Goal: Transaction & Acquisition: Subscribe to service/newsletter

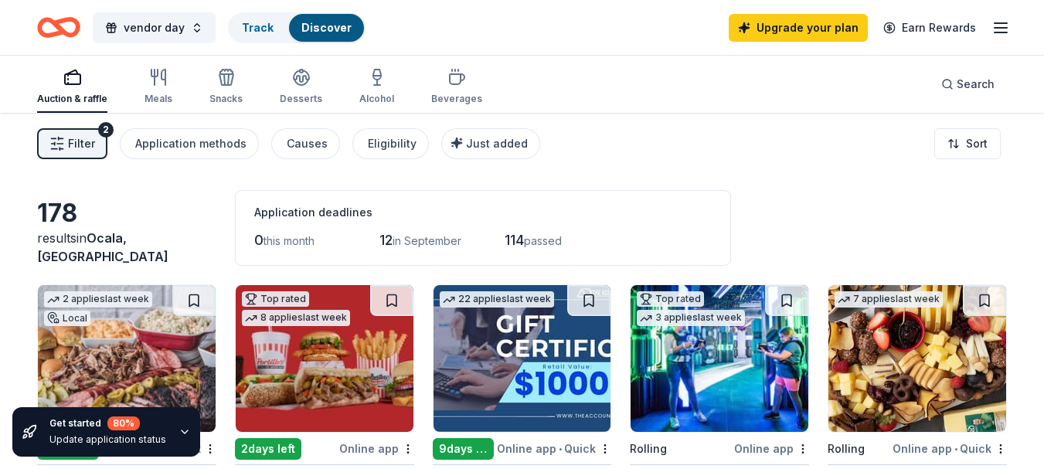
click at [75, 94] on div "Auction & raffle" at bounding box center [72, 99] width 70 height 12
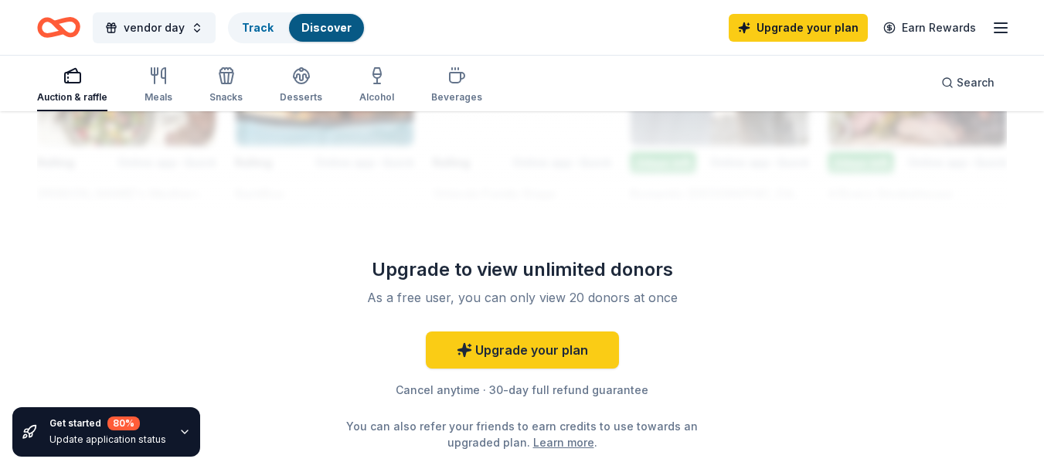
scroll to position [1546, 0]
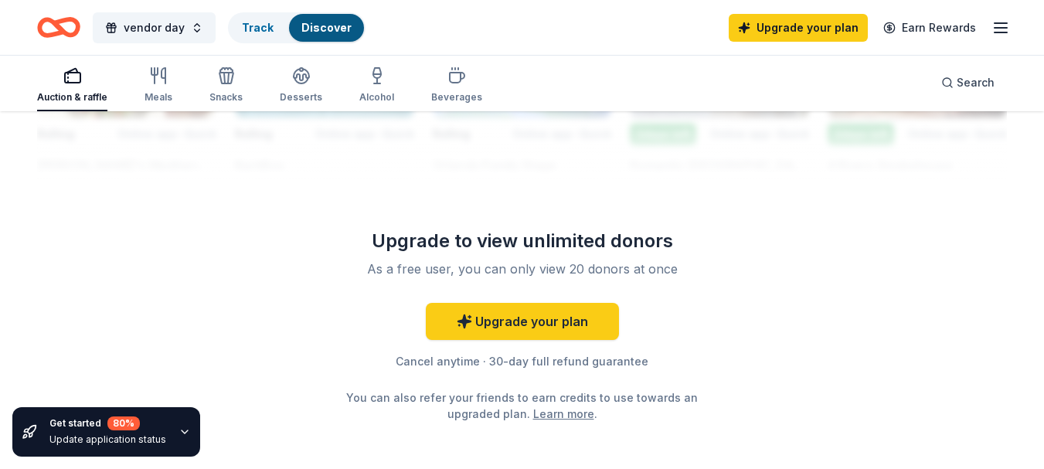
click at [1001, 34] on icon "button" at bounding box center [1001, 28] width 19 height 19
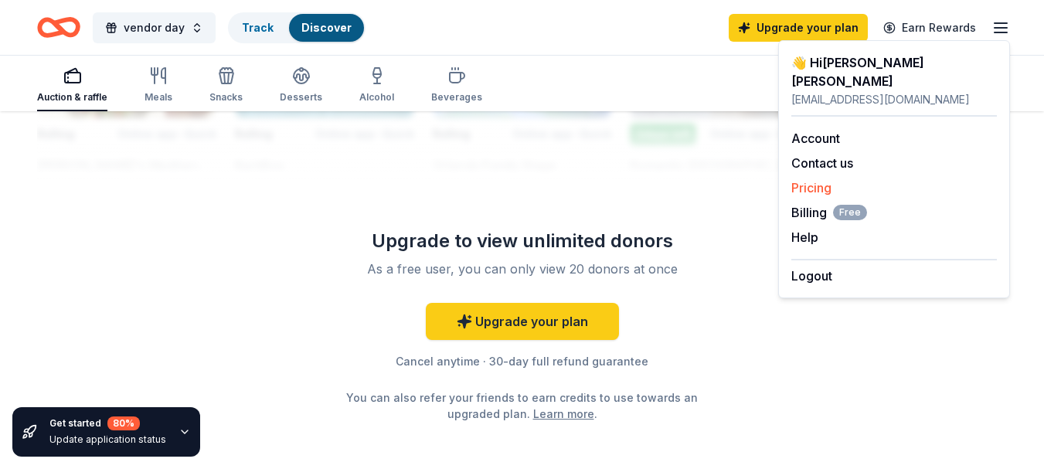
click at [816, 180] on link "Pricing" at bounding box center [812, 187] width 40 height 15
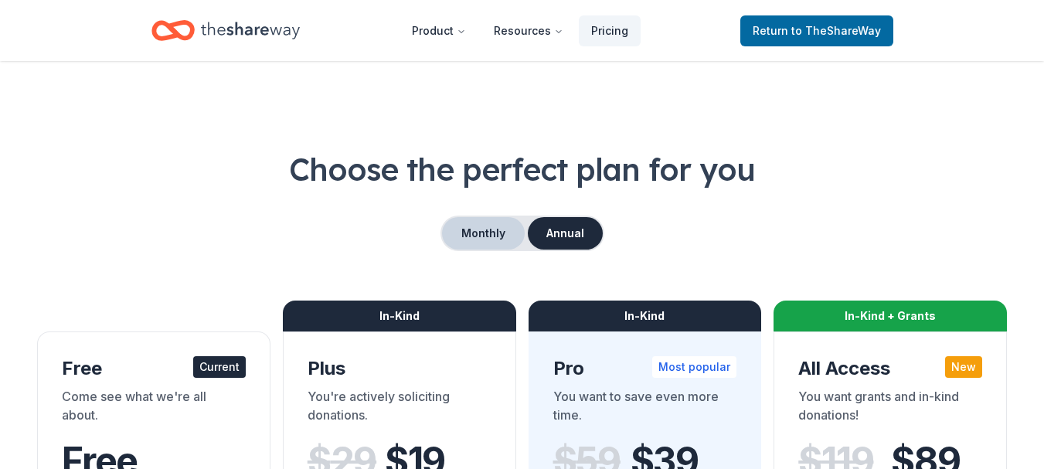
click at [471, 234] on button "Monthly" at bounding box center [483, 233] width 83 height 32
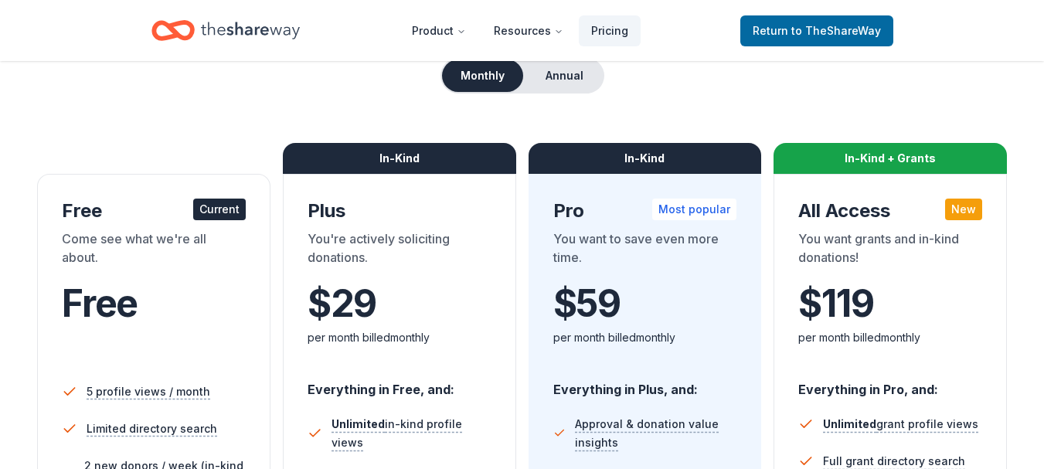
scroll to position [232, 0]
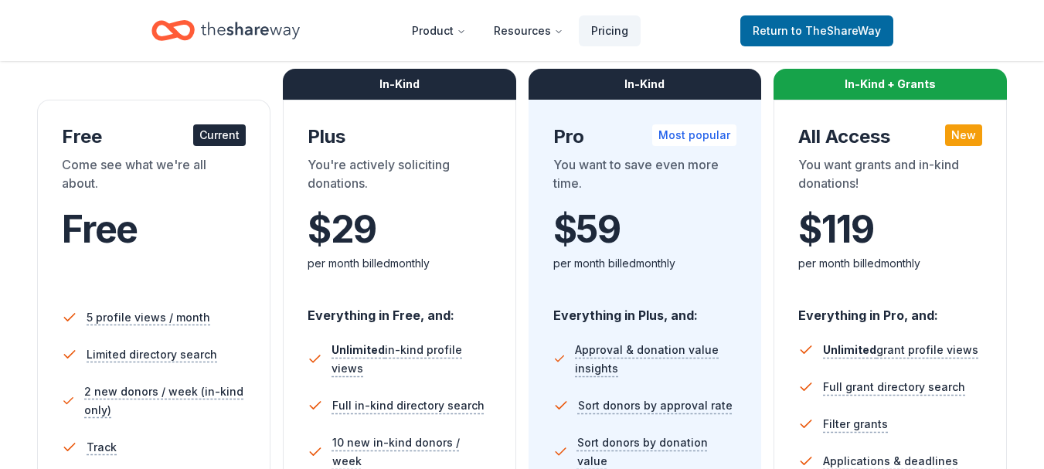
click at [169, 33] on icon "Home" at bounding box center [173, 30] width 43 height 36
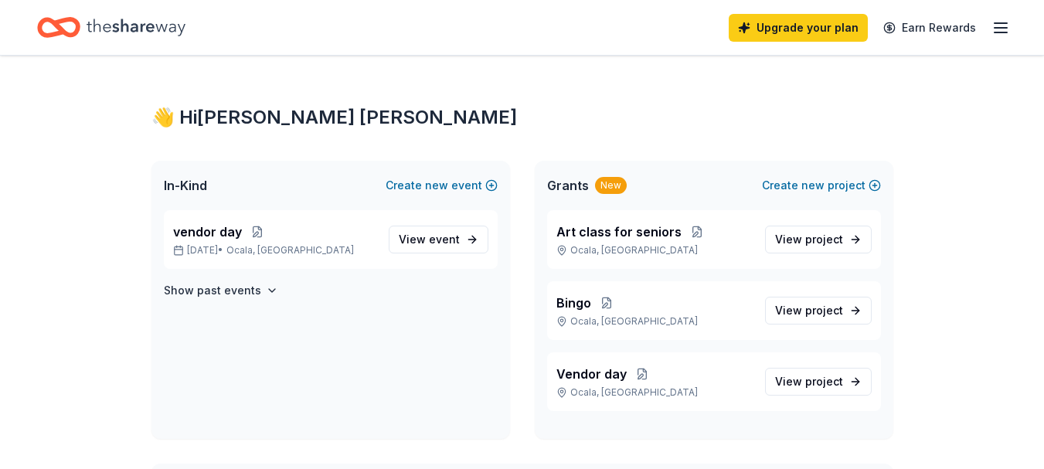
click at [1000, 35] on icon "button" at bounding box center [1001, 28] width 19 height 19
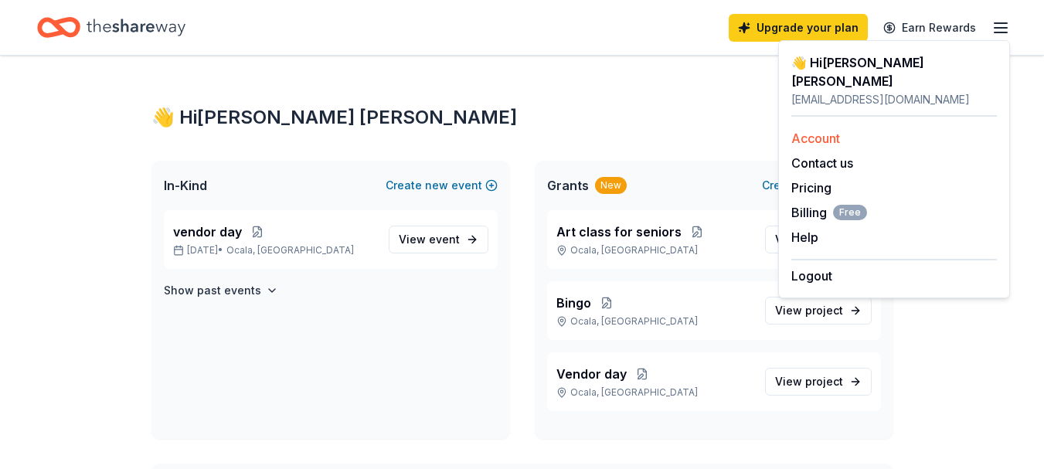
click at [832, 131] on link "Account" at bounding box center [816, 138] width 49 height 15
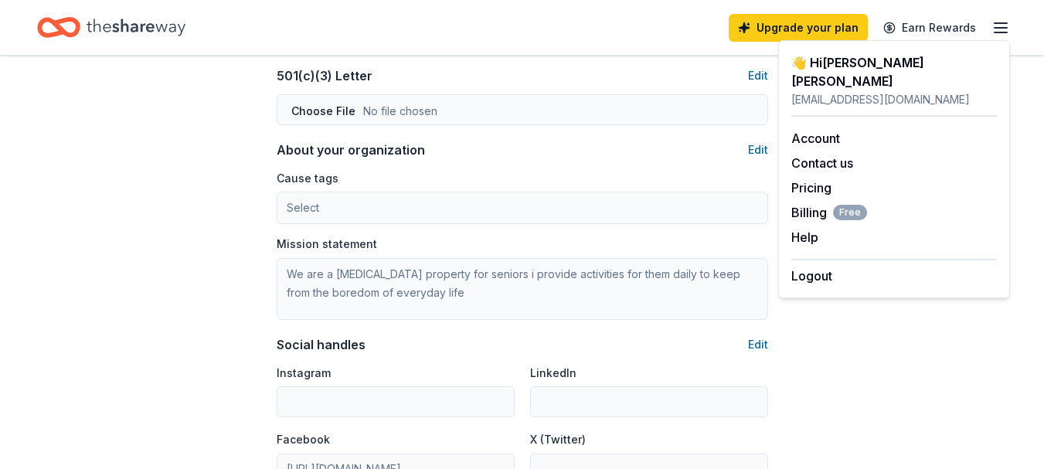
scroll to position [850, 0]
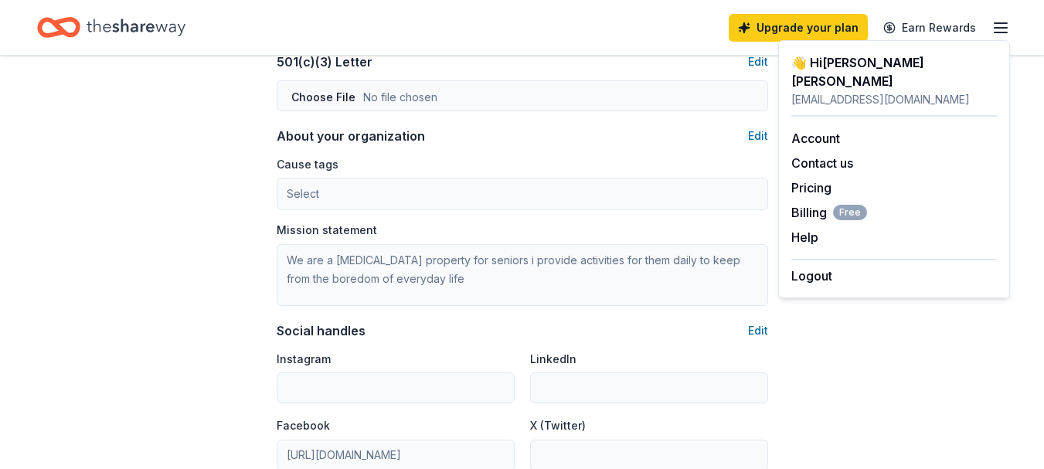
click at [57, 28] on icon "Home" at bounding box center [66, 26] width 24 height 15
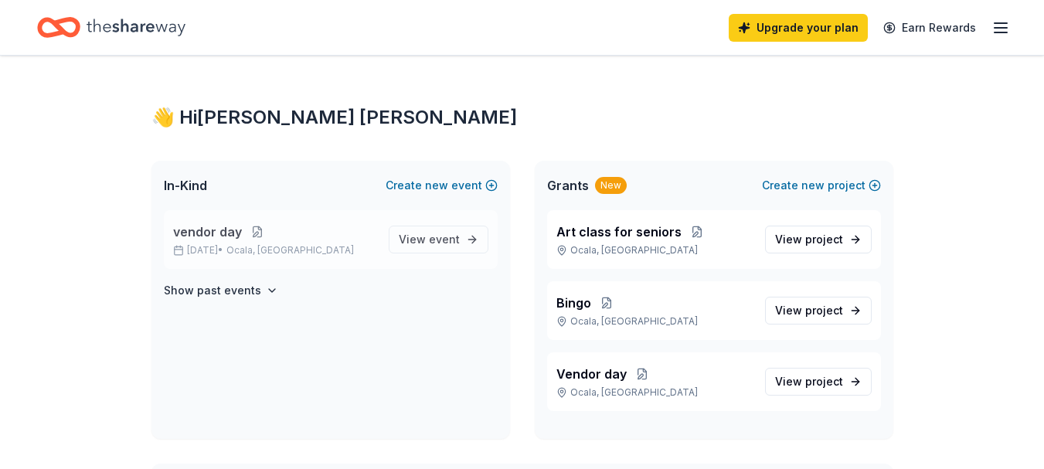
click at [243, 235] on button at bounding box center [257, 232] width 31 height 12
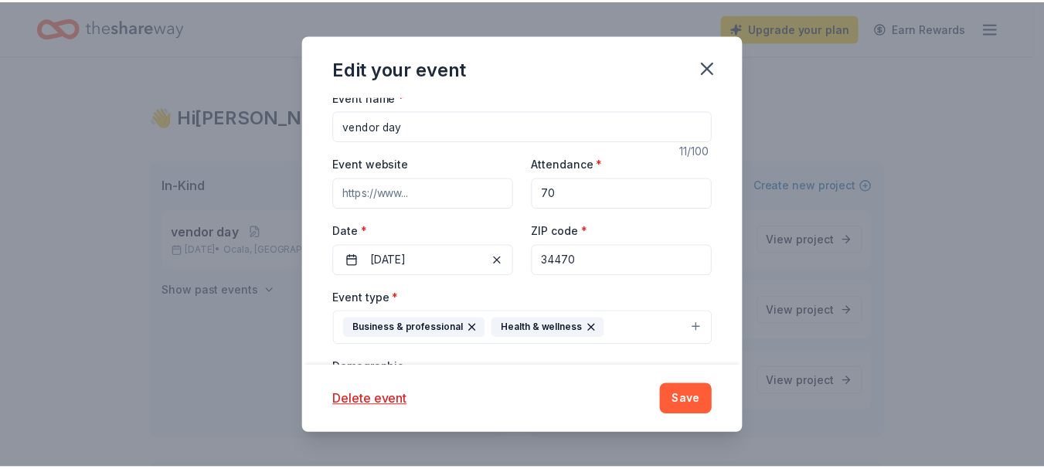
scroll to position [155, 0]
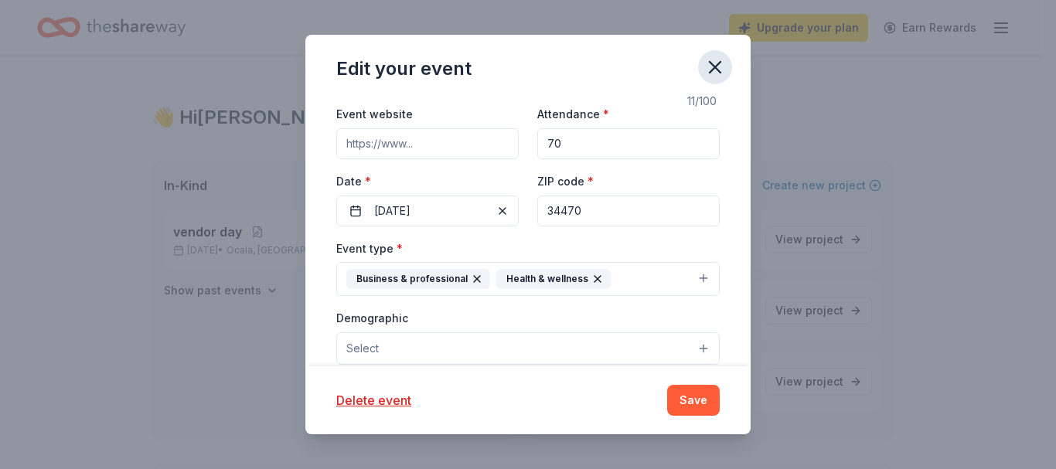
click at [707, 66] on icon "button" at bounding box center [715, 67] width 22 height 22
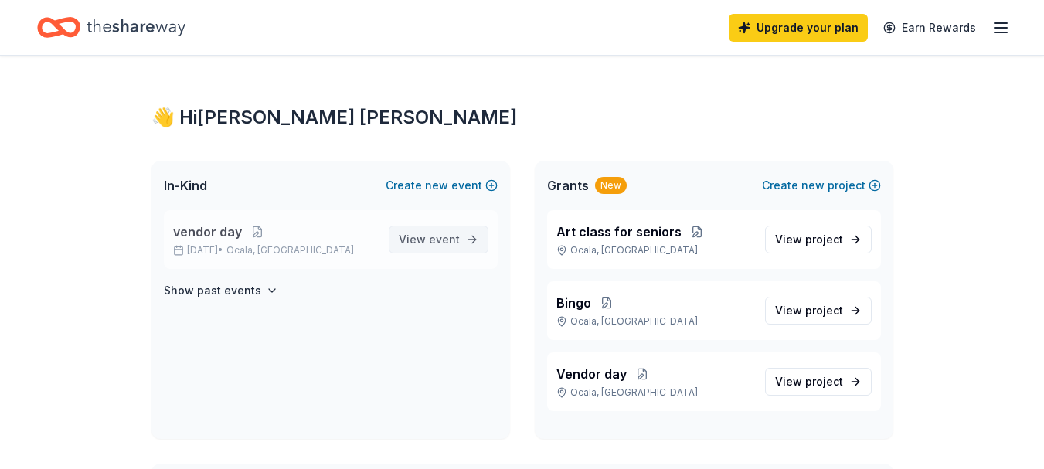
click at [434, 244] on span "event" at bounding box center [444, 239] width 31 height 13
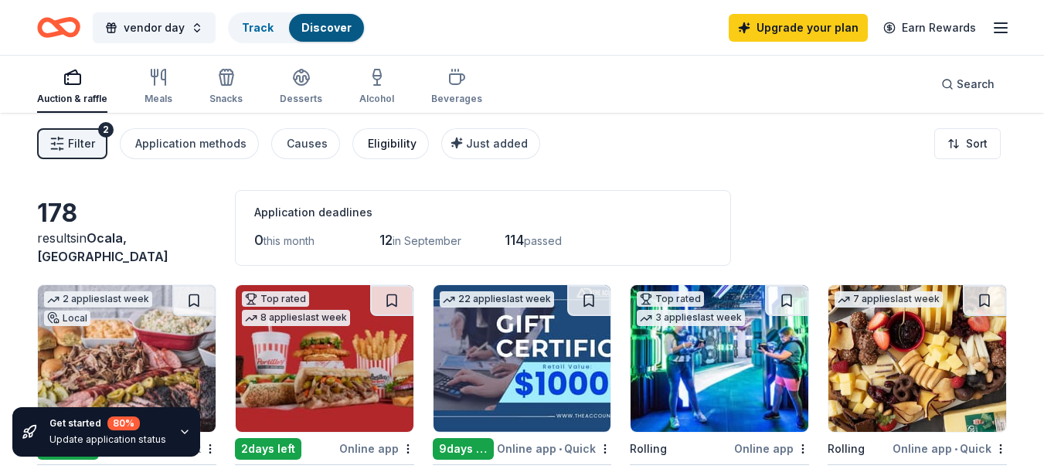
click at [392, 145] on div "Eligibility" at bounding box center [392, 144] width 49 height 19
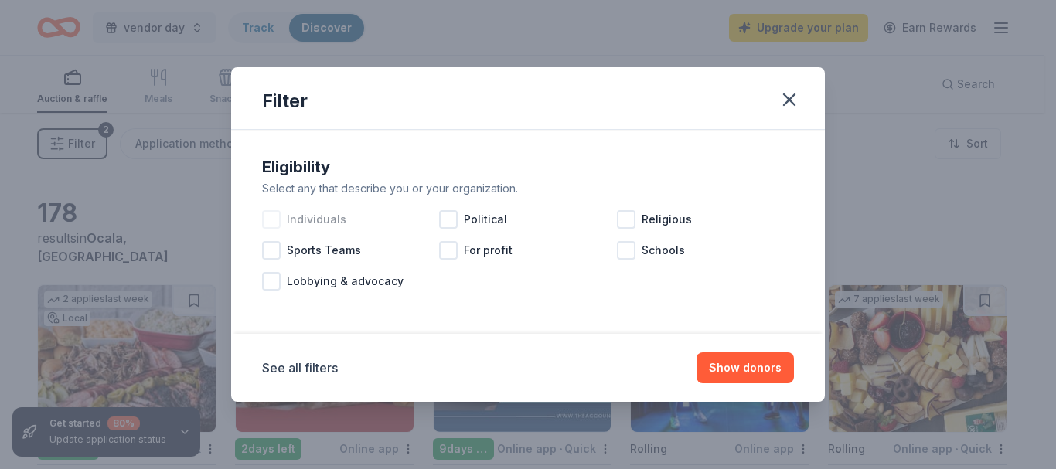
click at [331, 213] on span "Individuals" at bounding box center [317, 219] width 60 height 19
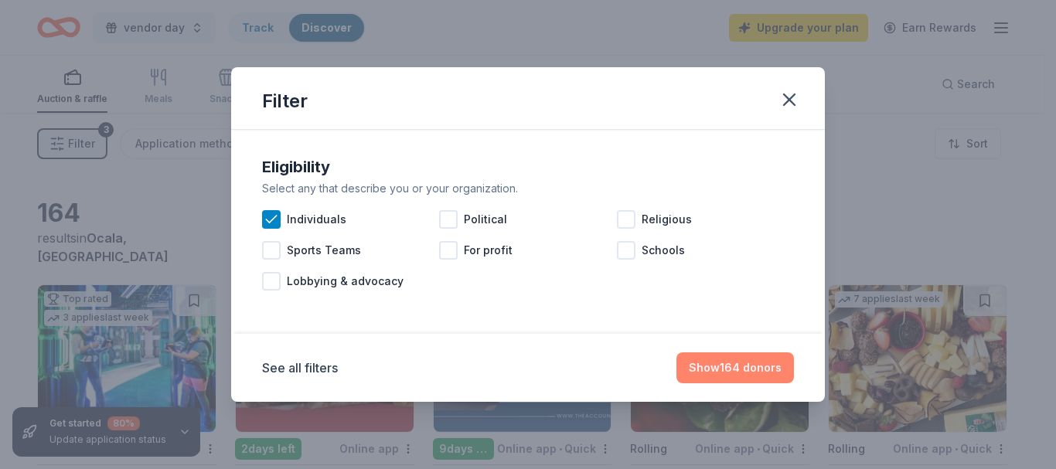
click at [736, 373] on button "Show 164 donors" at bounding box center [735, 368] width 118 height 31
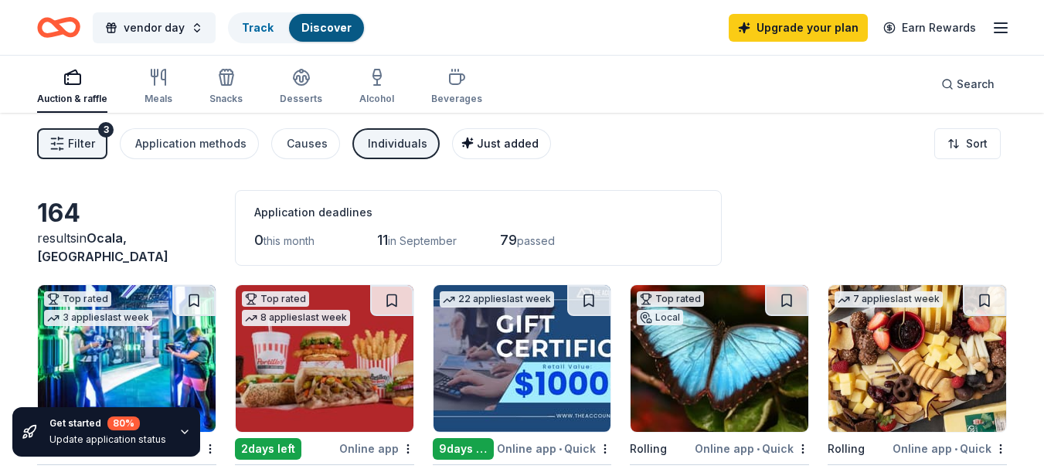
click at [480, 148] on span "Just added" at bounding box center [508, 143] width 62 height 13
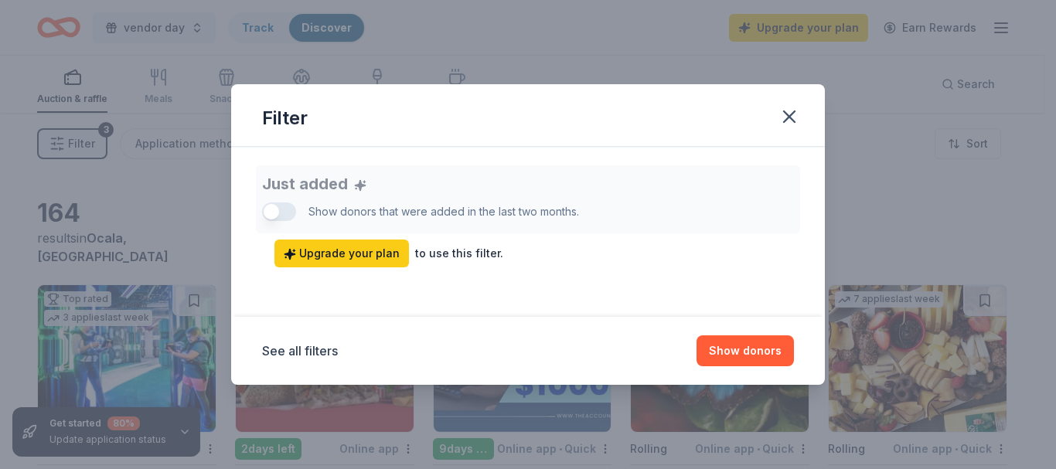
click at [284, 215] on div "Just added Show donors that were added in the last two months. Upgrade your pla…" at bounding box center [528, 216] width 532 height 102
click at [733, 353] on button "Show donors" at bounding box center [745, 351] width 97 height 31
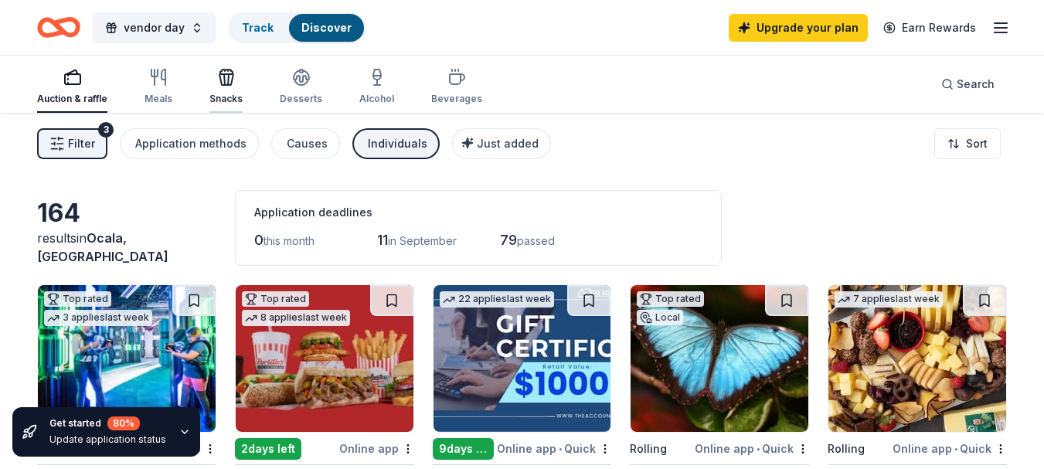
click at [219, 89] on div "Snacks" at bounding box center [226, 86] width 33 height 37
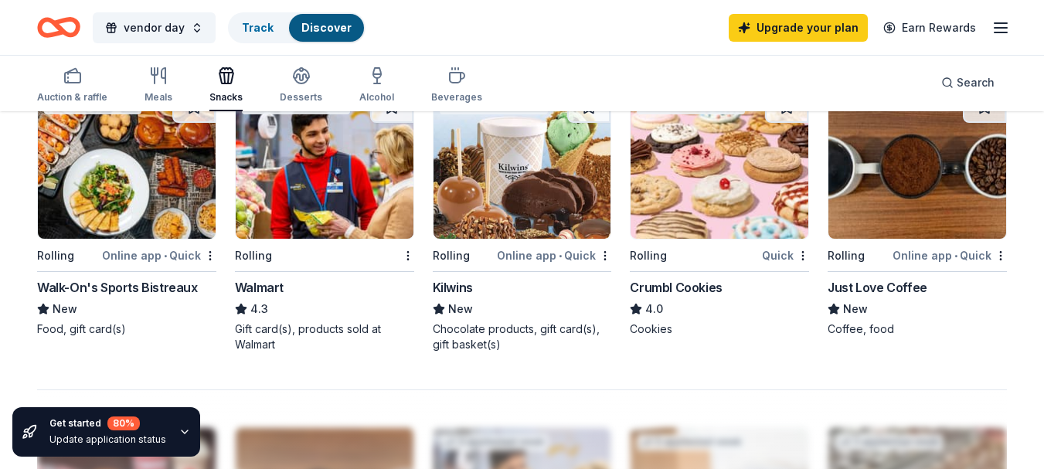
scroll to position [1005, 0]
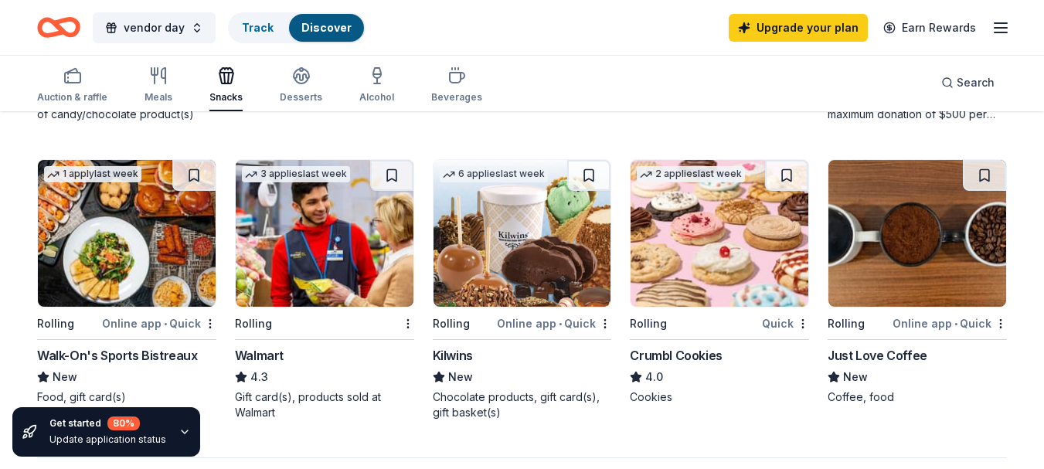
click at [642, 302] on img at bounding box center [720, 233] width 178 height 147
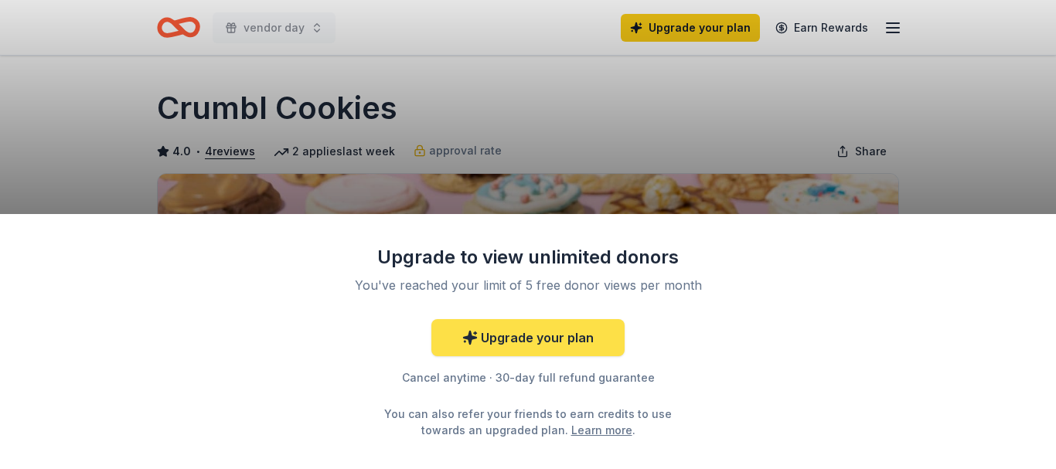
click at [564, 337] on link "Upgrade your plan" at bounding box center [527, 337] width 193 height 37
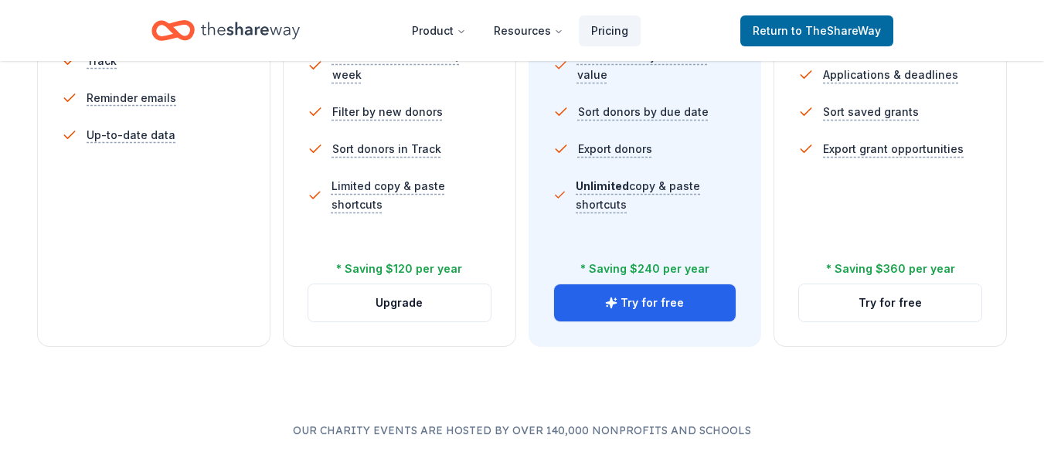
scroll to position [541, 0]
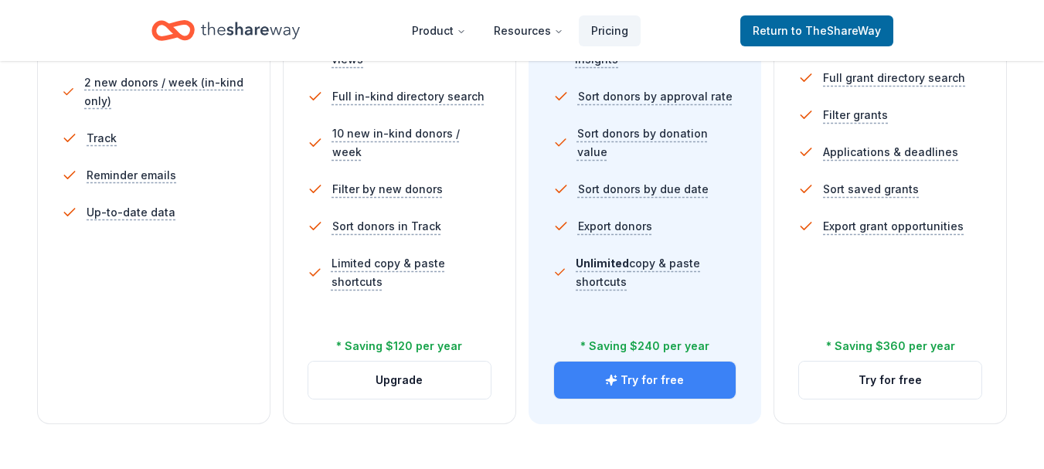
click at [629, 378] on button "Try for free" at bounding box center [645, 380] width 182 height 37
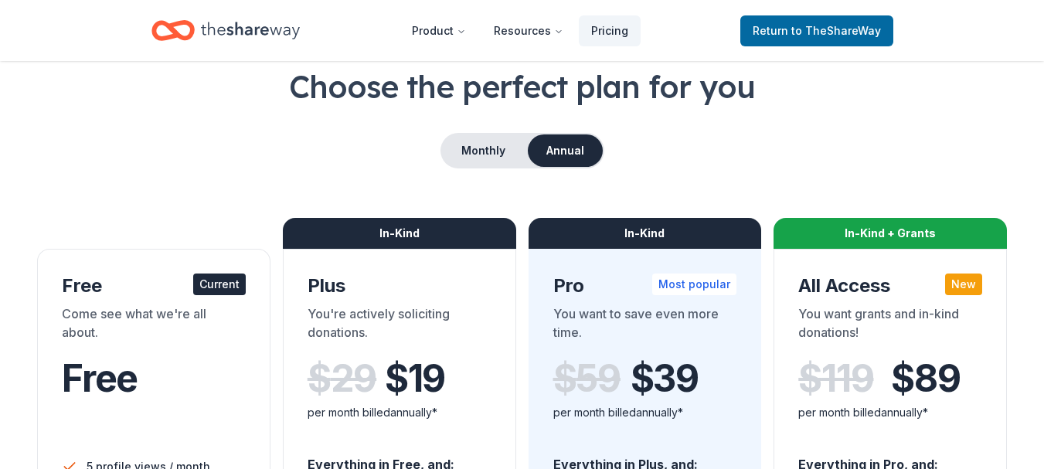
scroll to position [77, 0]
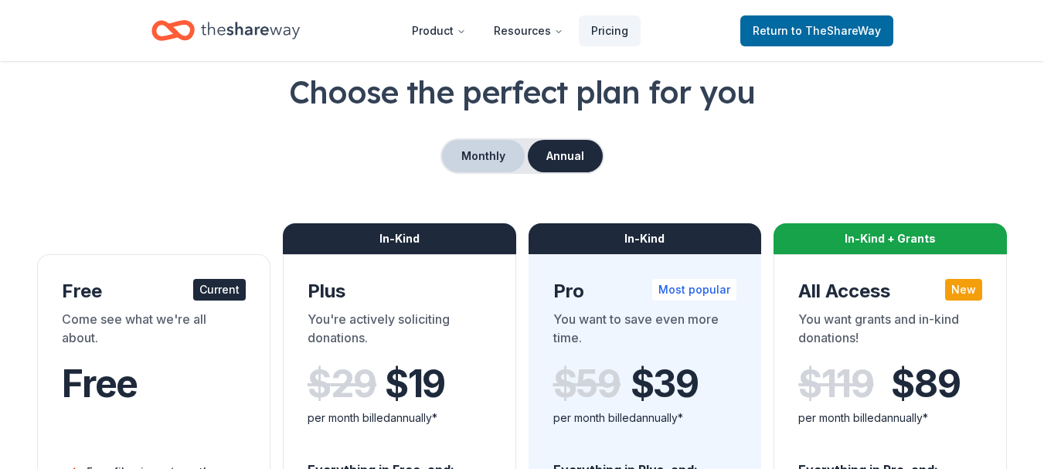
click at [471, 158] on button "Monthly" at bounding box center [483, 156] width 83 height 32
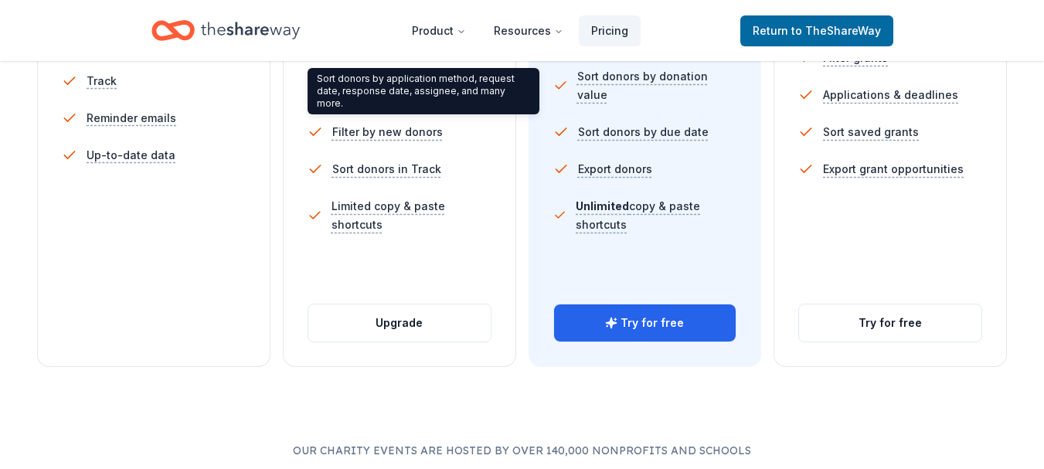
scroll to position [618, 0]
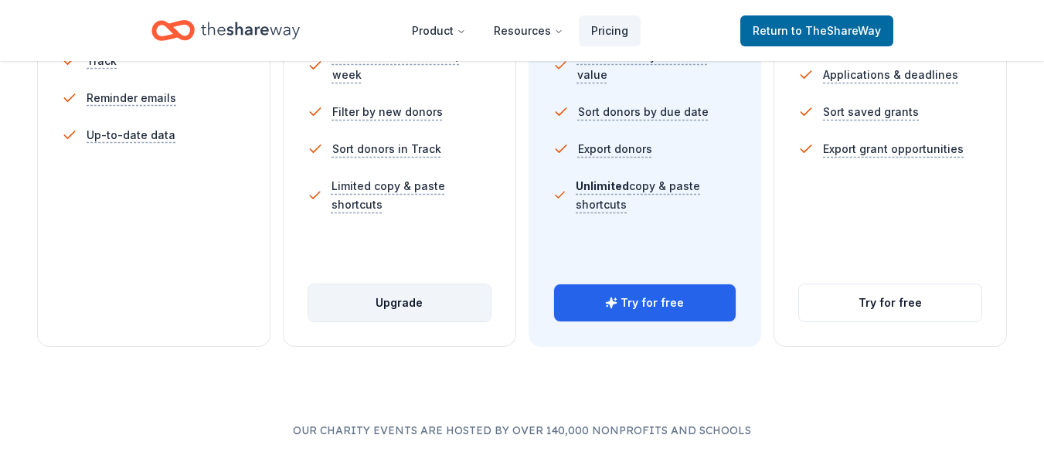
click at [405, 302] on button "Upgrade" at bounding box center [399, 302] width 182 height 37
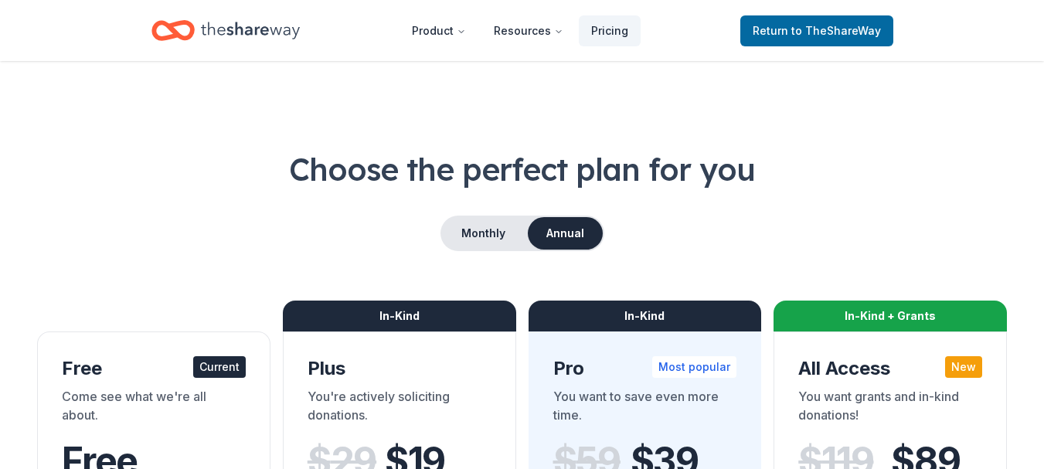
click at [794, 39] on span "Return to TheShareWay" at bounding box center [817, 31] width 128 height 19
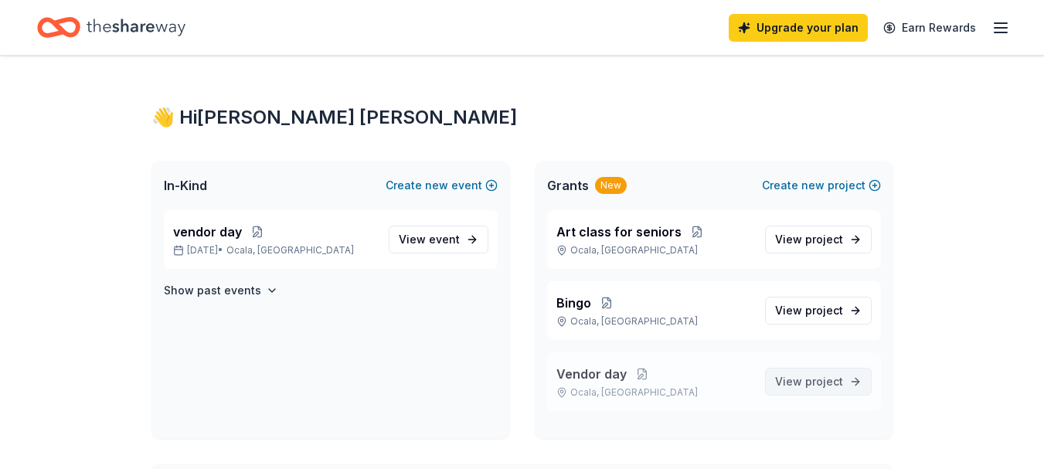
click at [826, 387] on span "project" at bounding box center [825, 381] width 38 height 13
click at [457, 241] on span "event" at bounding box center [444, 239] width 31 height 13
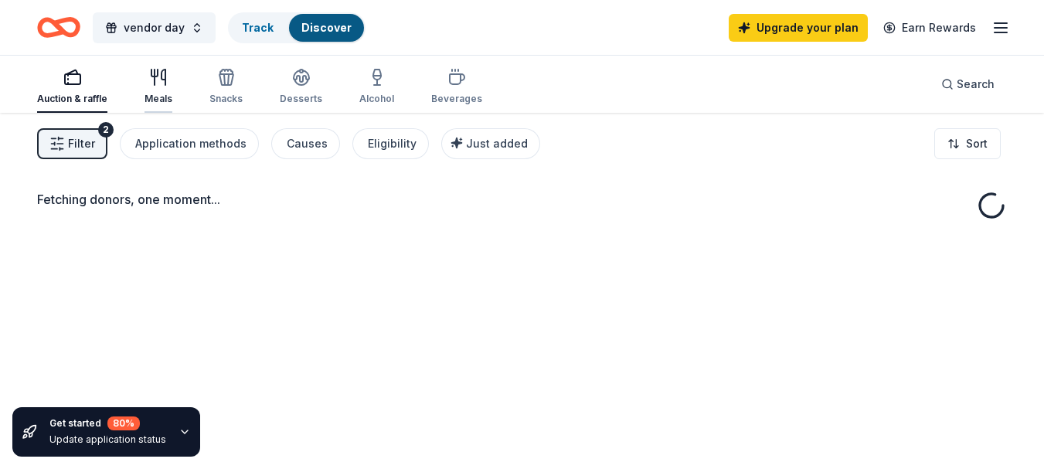
click at [152, 75] on icon "button" at bounding box center [155, 73] width 6 height 7
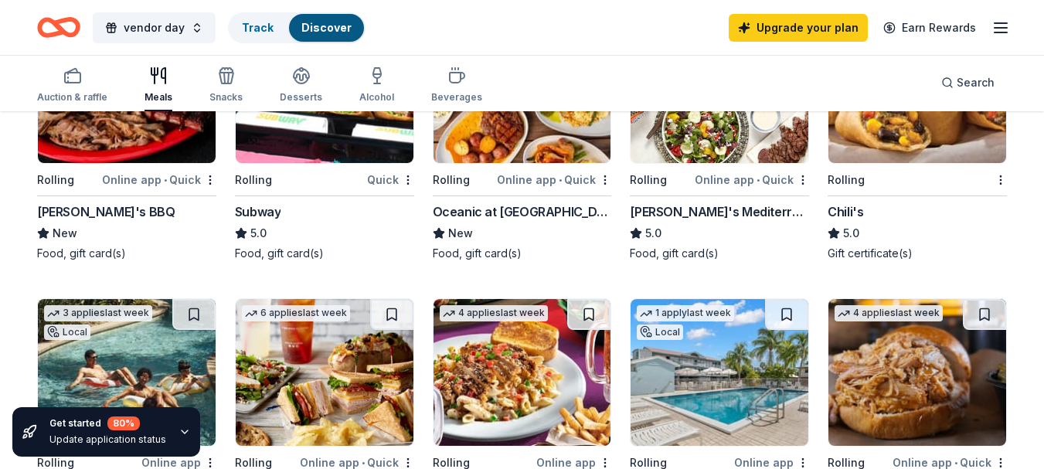
scroll to position [1005, 0]
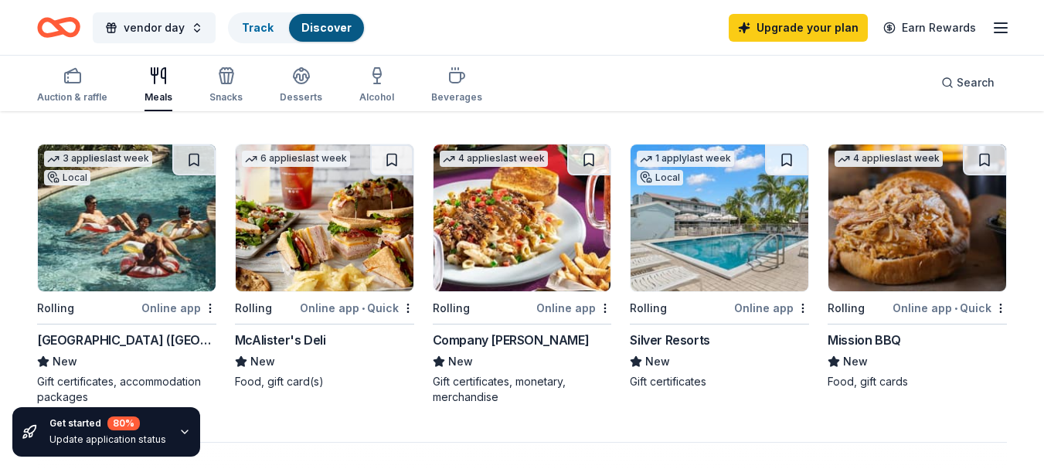
click at [909, 305] on div "Online app • Quick" at bounding box center [950, 307] width 114 height 19
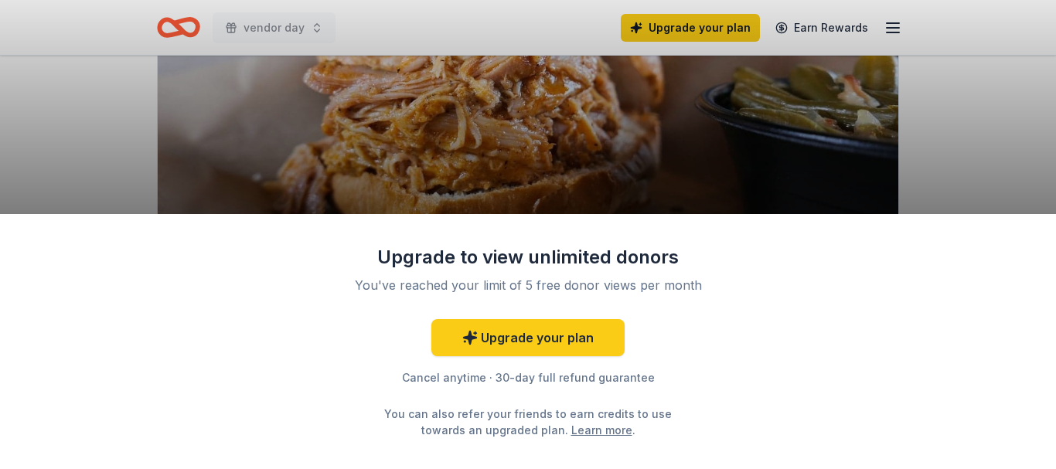
scroll to position [232, 0]
click at [835, 142] on div "Upgrade to view unlimited donors You've reached your limit of 5 free donor view…" at bounding box center [528, 234] width 1056 height 469
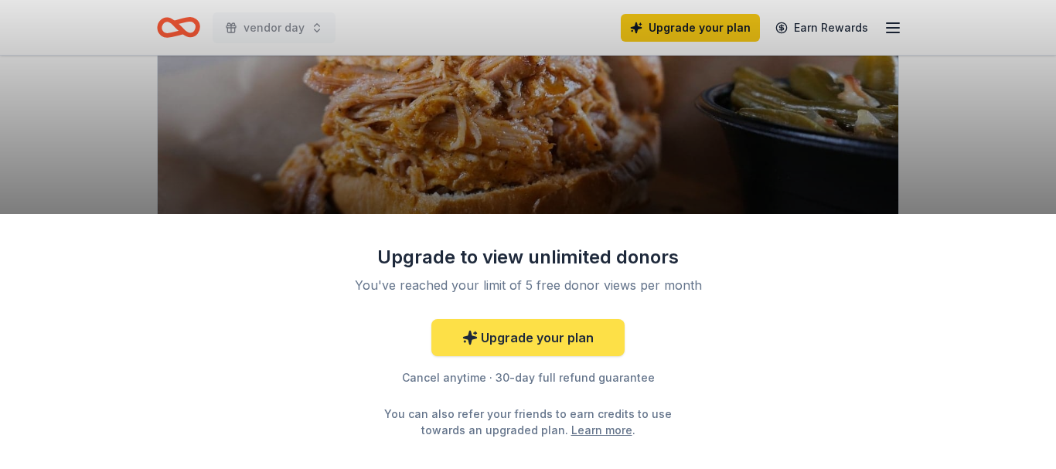
click at [517, 342] on link "Upgrade your plan" at bounding box center [527, 337] width 193 height 37
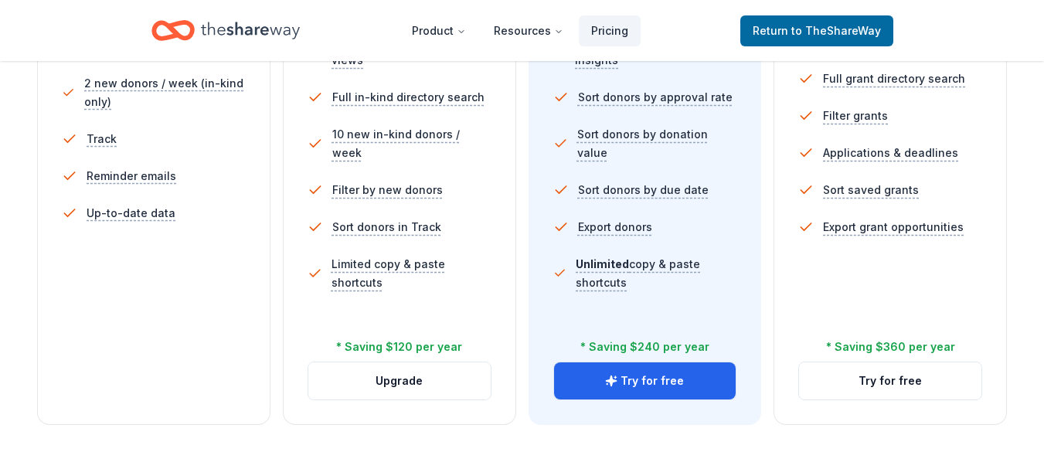
scroll to position [618, 0]
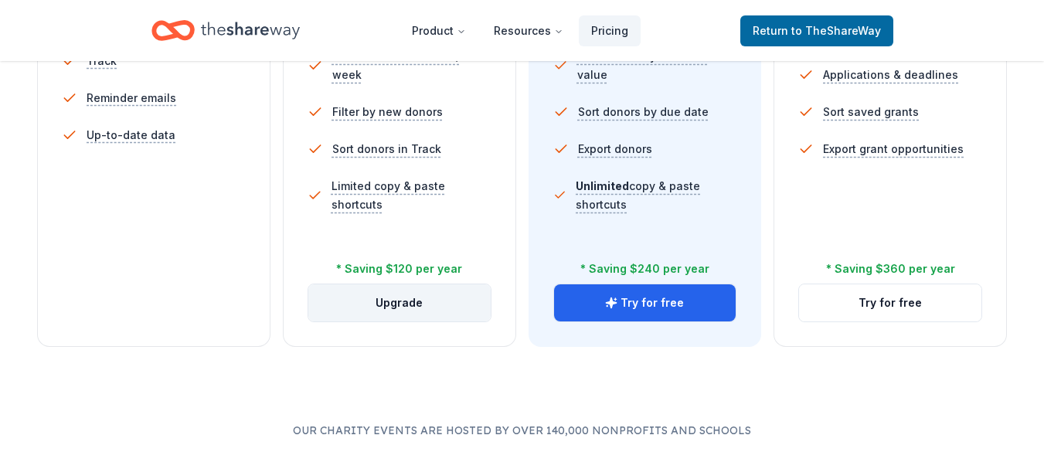
click at [389, 308] on button "Upgrade" at bounding box center [399, 302] width 182 height 37
